Goal: Information Seeking & Learning: Learn about a topic

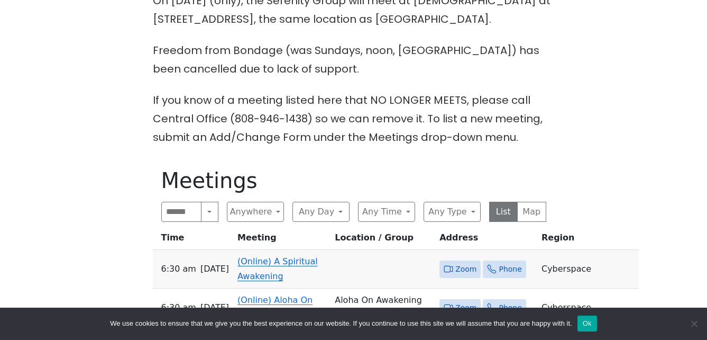
scroll to position [317, 0]
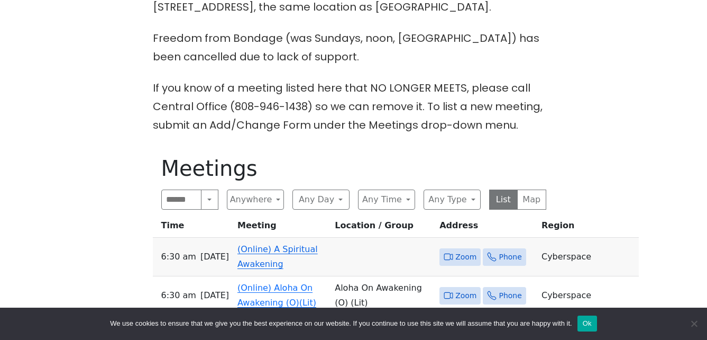
click at [285, 252] on link "(Online) A Spiritual Awakening" at bounding box center [278, 256] width 80 height 25
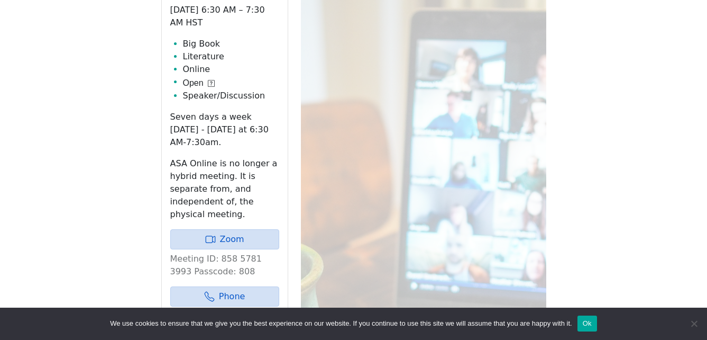
scroll to position [571, 0]
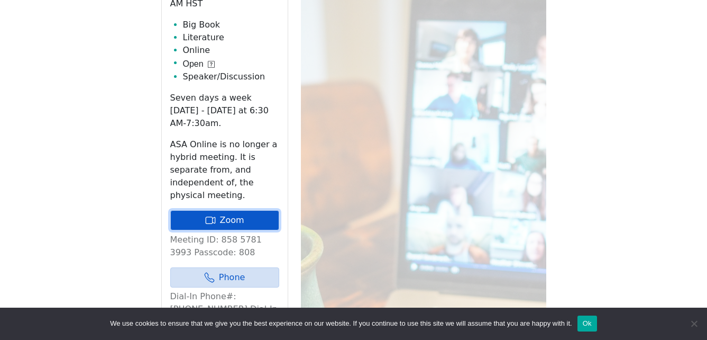
click at [257, 210] on link "Zoom" at bounding box center [224, 220] width 109 height 20
